Goal: Task Accomplishment & Management: Use online tool/utility

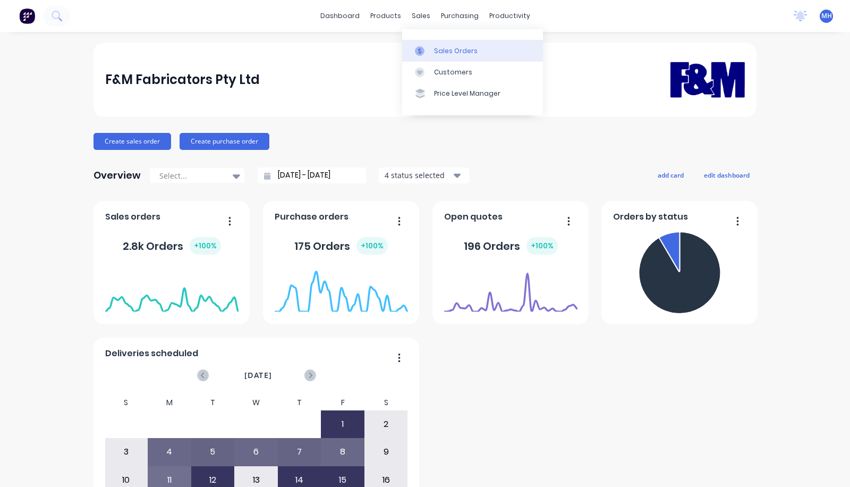
click at [437, 54] on div "Sales Orders" at bounding box center [456, 51] width 44 height 10
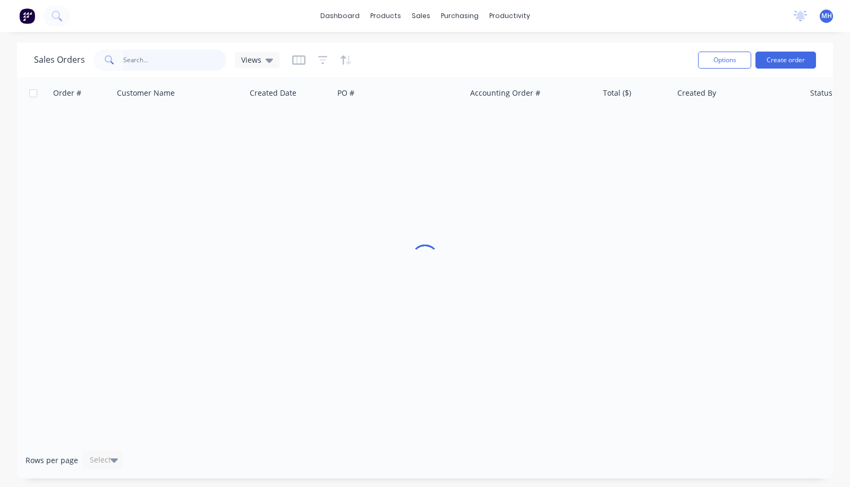
click at [140, 54] on input "text" at bounding box center [175, 59] width 104 height 21
type input "aust"
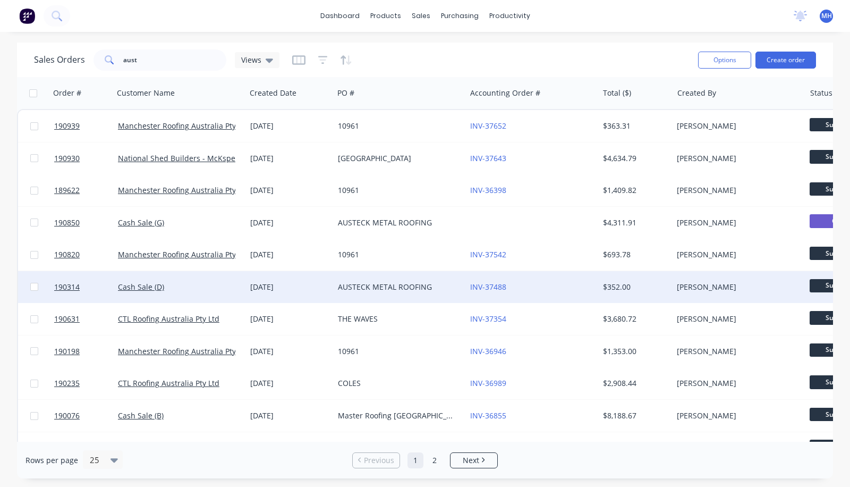
click at [322, 291] on div "[DATE]" at bounding box center [289, 287] width 79 height 11
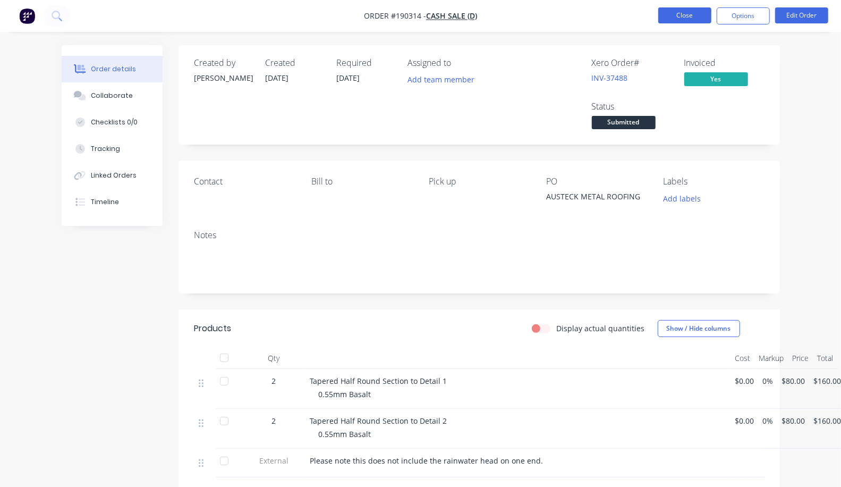
click at [679, 14] on button "Close" at bounding box center [685, 15] width 53 height 16
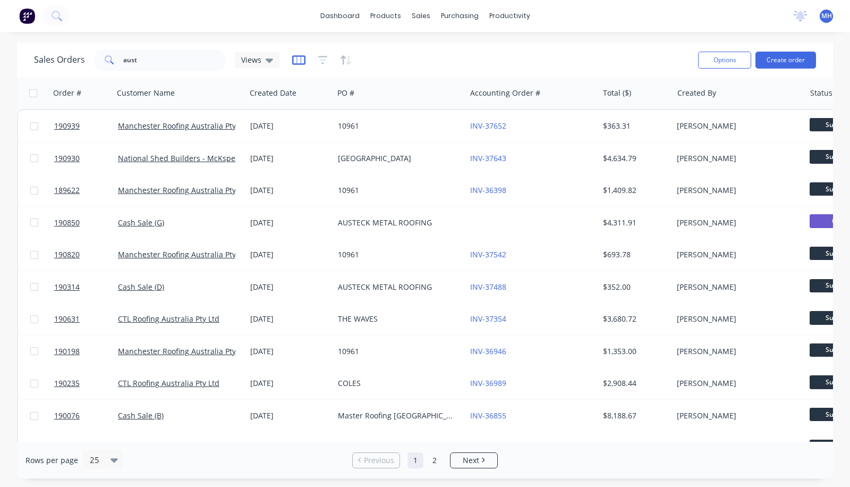
click at [298, 61] on icon "button" at bounding box center [298, 60] width 13 height 11
click at [220, 53] on input "aust" at bounding box center [175, 59] width 104 height 21
drag, startPoint x: 164, startPoint y: 54, endPoint x: 97, endPoint y: 66, distance: 68.6
click at [97, 66] on div "aust" at bounding box center [160, 59] width 133 height 21
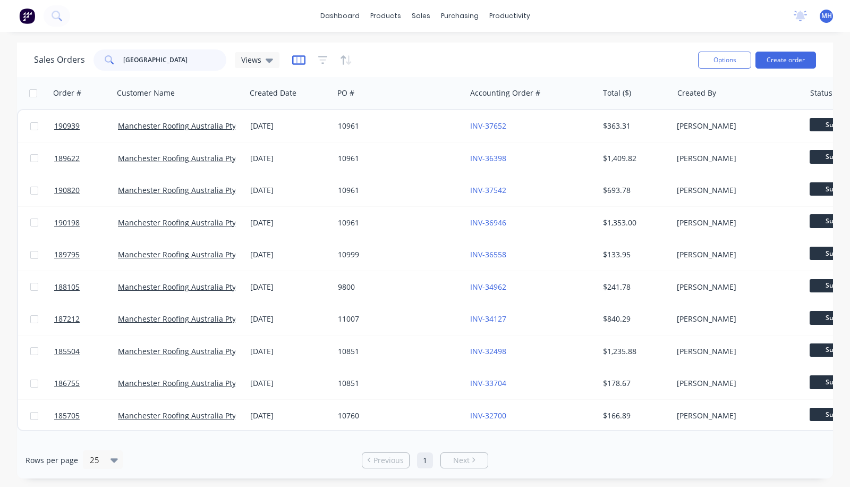
type input "[GEOGRAPHIC_DATA]"
click at [293, 61] on icon "button" at bounding box center [298, 60] width 13 height 11
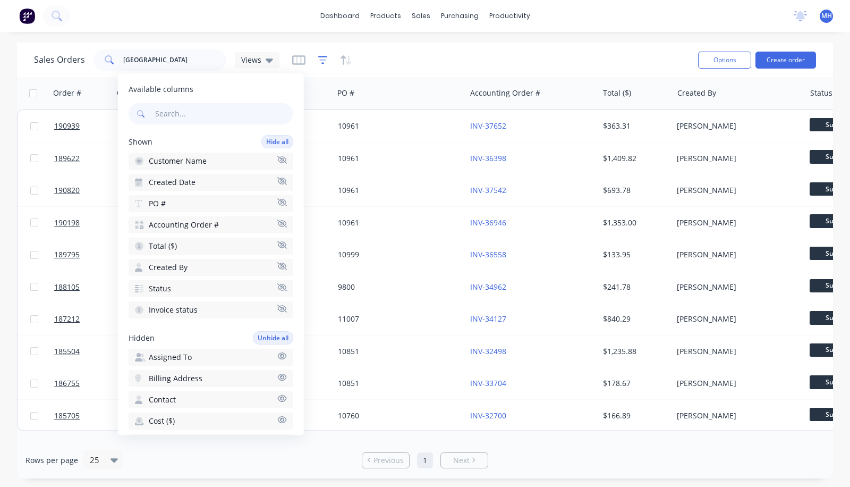
click at [323, 55] on icon "button" at bounding box center [323, 60] width 10 height 11
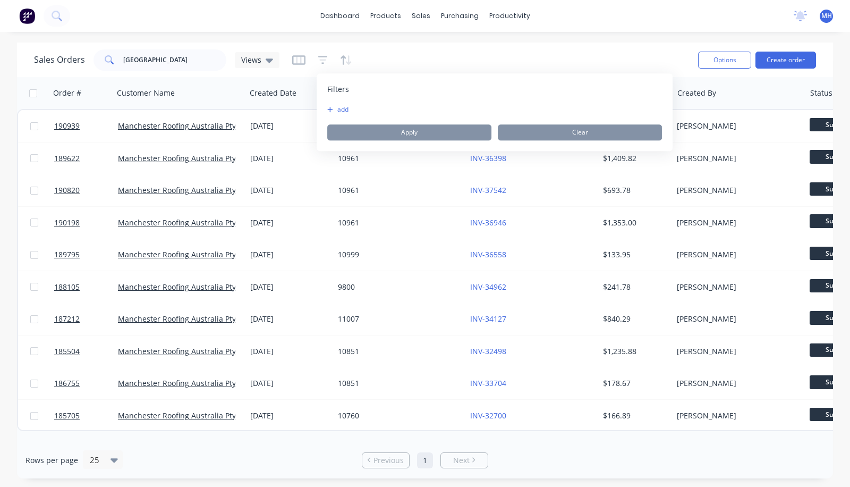
click at [336, 105] on button "add" at bounding box center [340, 109] width 27 height 9
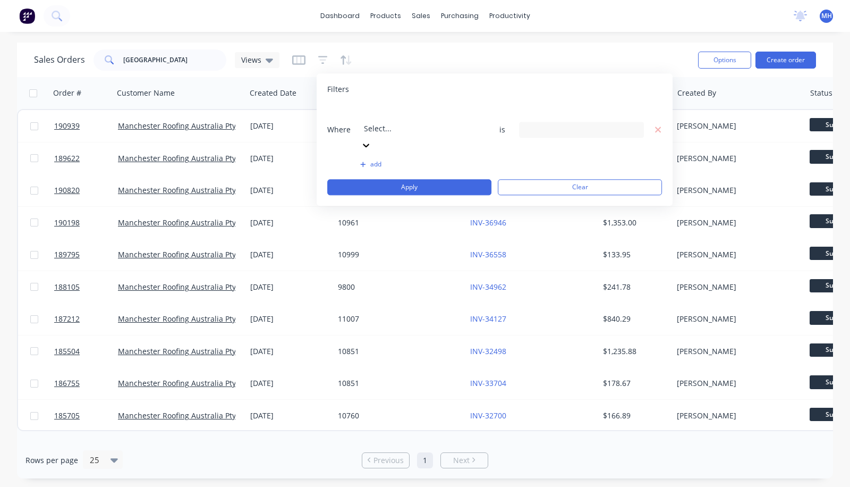
click at [398, 110] on div at bounding box center [440, 113] width 153 height 13
click at [569, 122] on input at bounding box center [582, 130] width 124 height 16
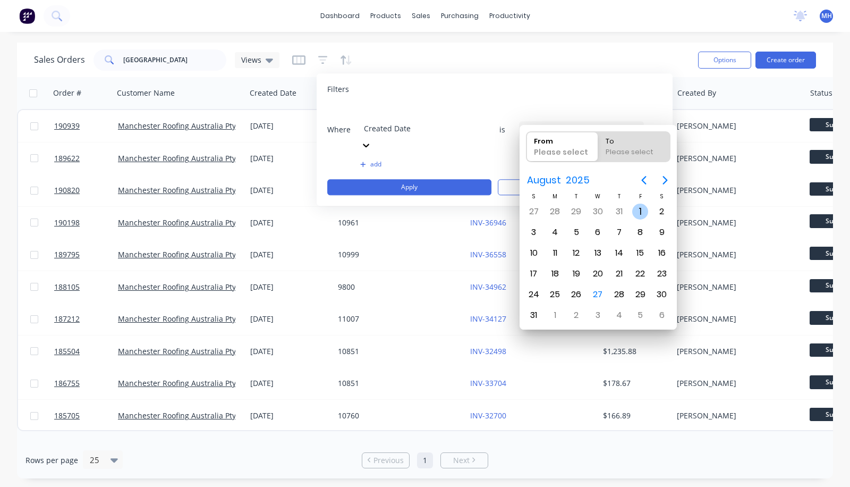
click at [641, 205] on div "1" at bounding box center [641, 212] width 16 height 16
type input "[DATE]"
radio input "false"
radio input "true"
click at [593, 287] on div "27" at bounding box center [598, 295] width 16 height 16
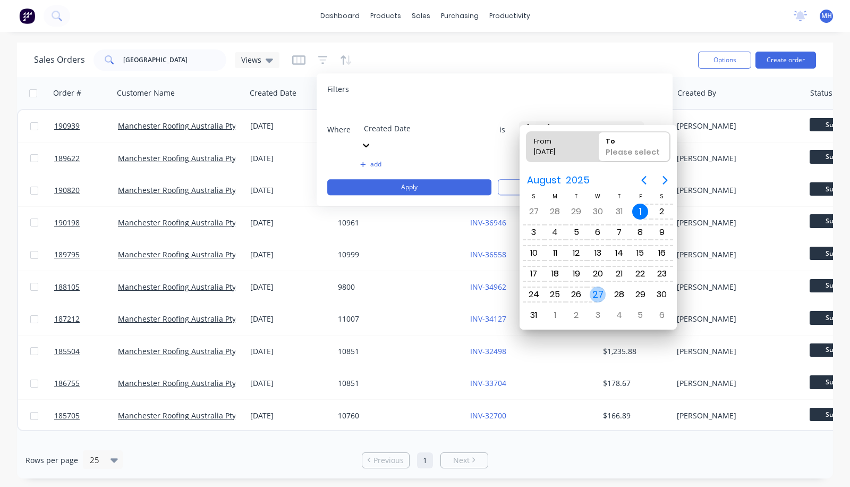
type input "[DATE] - [DATE]"
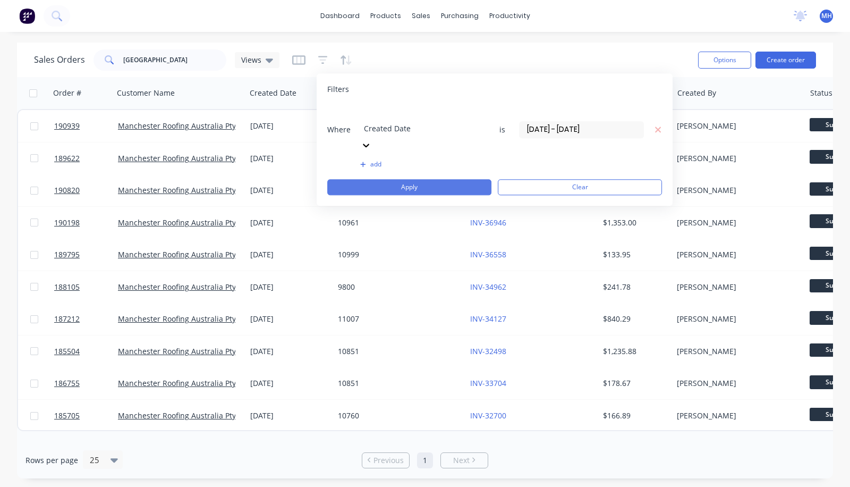
click at [439, 179] on button "Apply" at bounding box center [409, 187] width 164 height 16
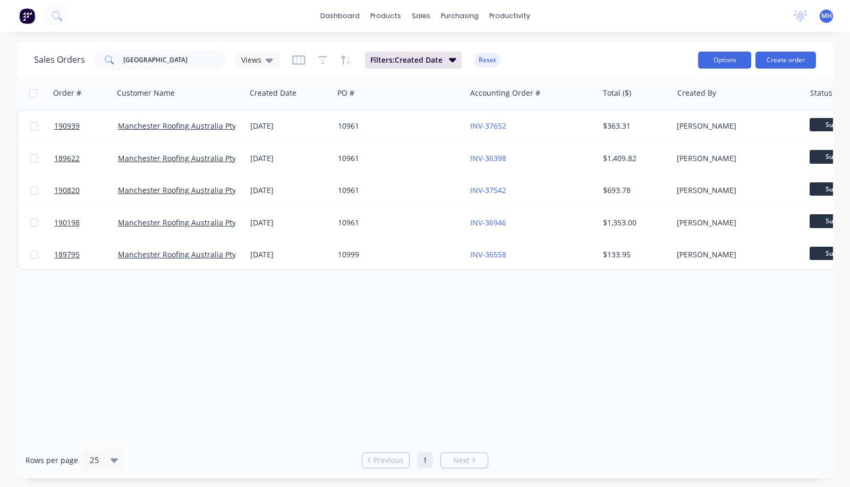
click at [711, 54] on button "Options" at bounding box center [724, 60] width 53 height 17
click at [625, 65] on div "Sales Orders manchester Views Filters: Created Date Reset" at bounding box center [362, 60] width 656 height 26
click at [322, 58] on icon "button" at bounding box center [323, 60] width 10 height 11
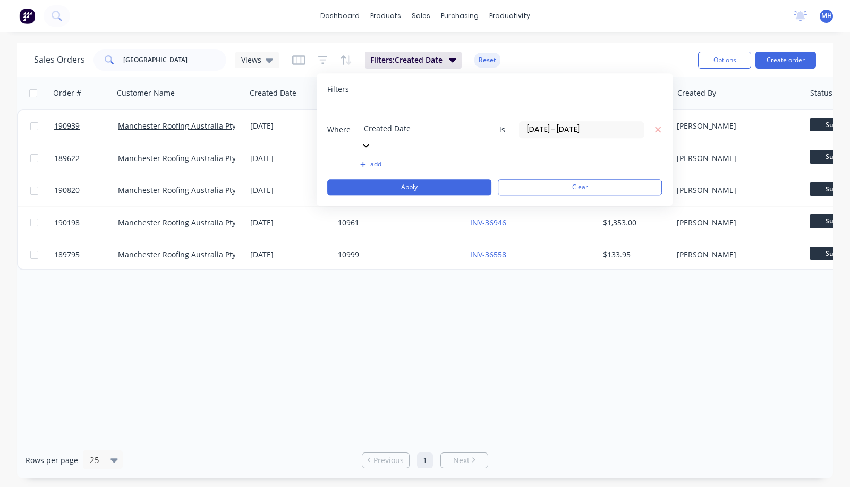
click at [359, 160] on div "add" at bounding box center [494, 164] width 335 height 9
click at [366, 160] on button "add" at bounding box center [422, 164] width 125 height 9
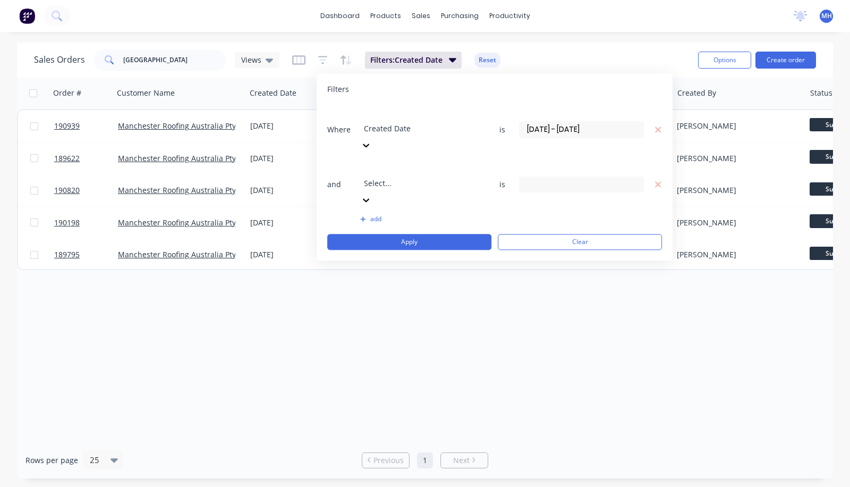
click at [431, 162] on div at bounding box center [440, 168] width 153 height 13
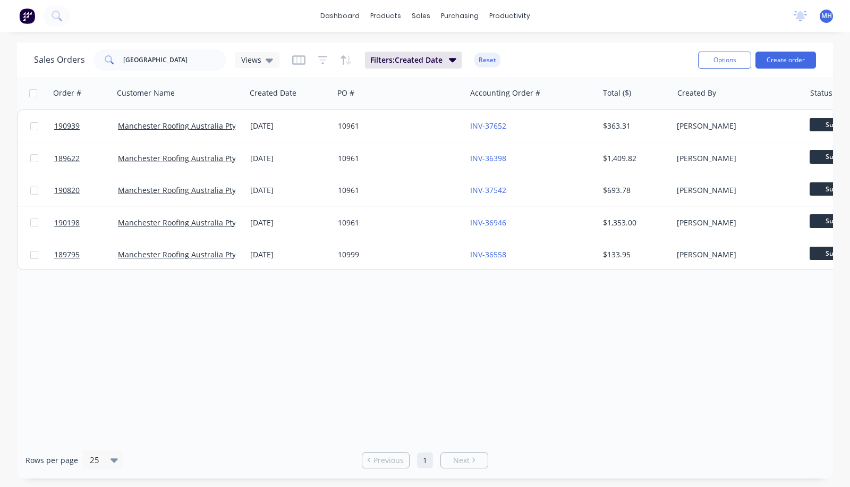
click at [457, 362] on div "Order # Customer Name Created Date PO # Accounting Order # Total ($) Created By…" at bounding box center [425, 259] width 816 height 365
click at [96, 93] on icon "button" at bounding box center [98, 93] width 10 height 9
click at [99, 94] on icon "button" at bounding box center [98, 93] width 10 height 9
